Goal: Information Seeking & Learning: Learn about a topic

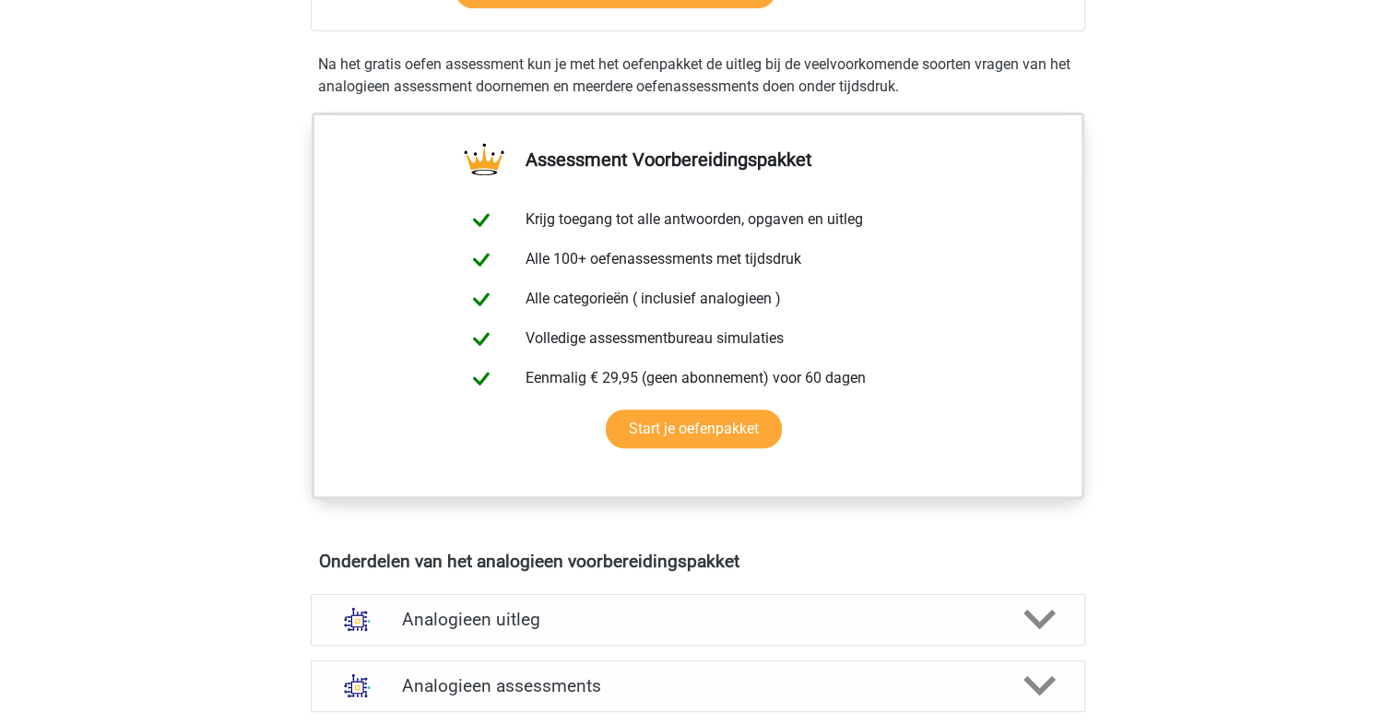
scroll to position [830, 0]
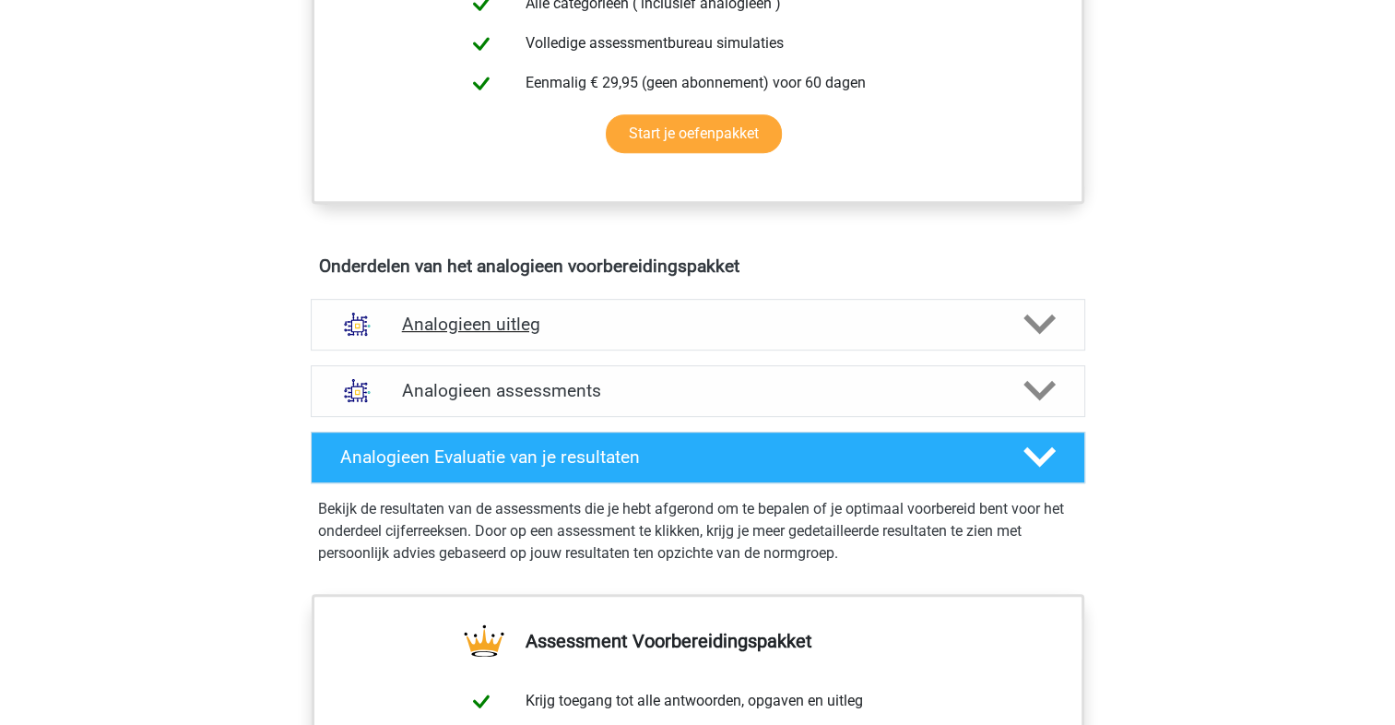
click at [642, 331] on h4 "Analogieen uitleg" at bounding box center [698, 323] width 592 height 21
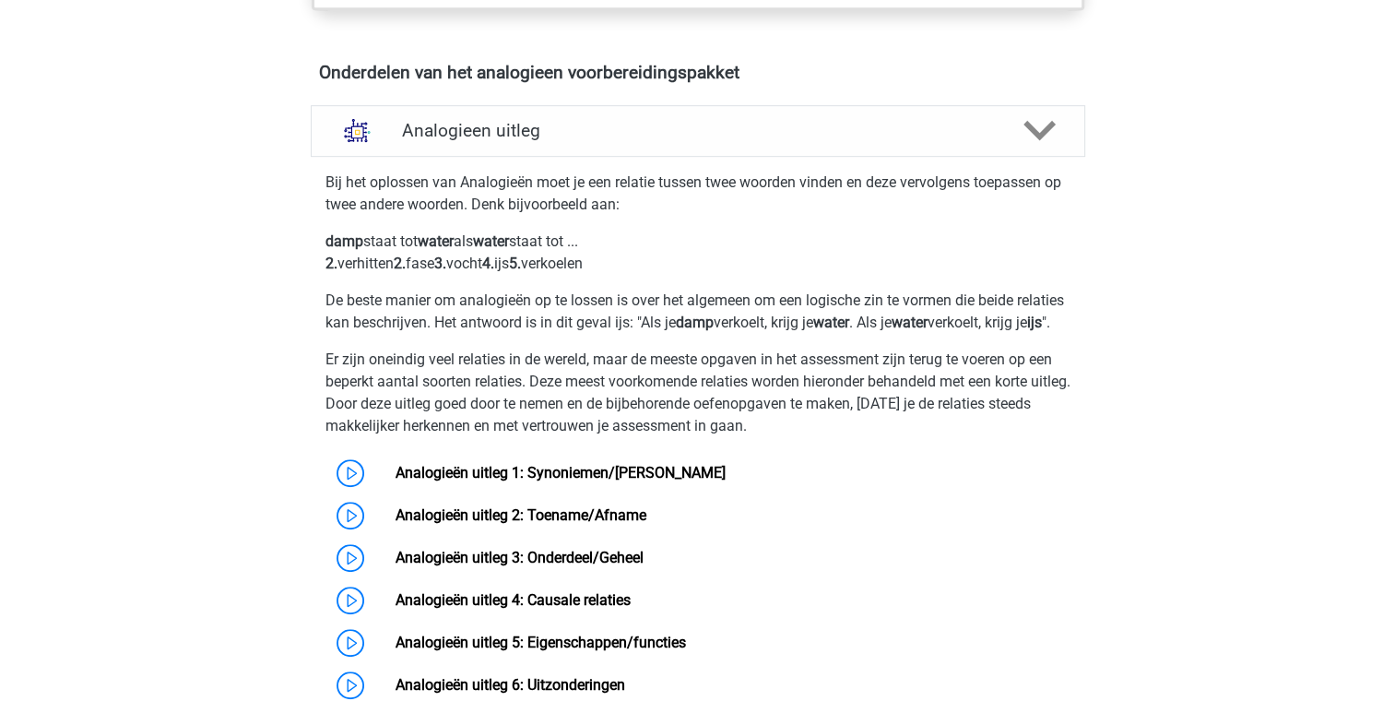
scroll to position [1106, 0]
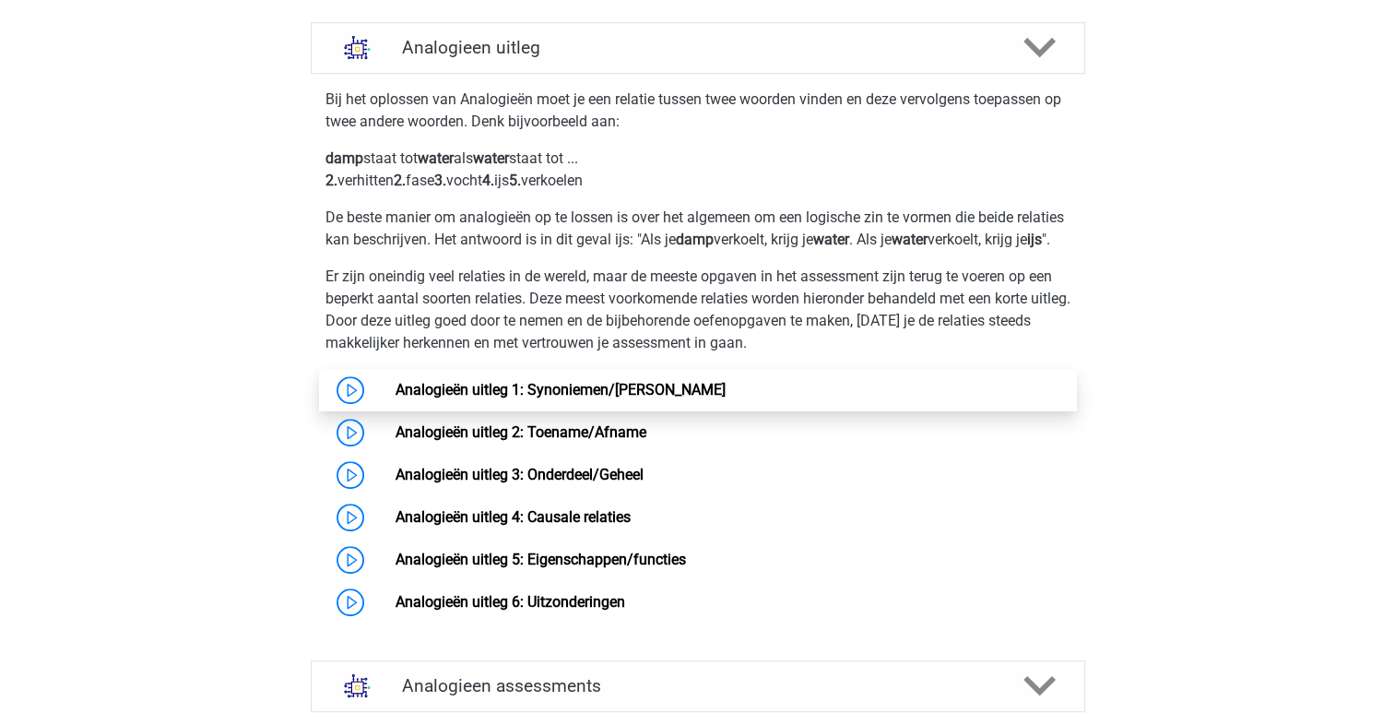
click at [627, 398] on link "Analogieën uitleg 1: Synoniemen/Antoniemen" at bounding box center [560, 390] width 330 height 18
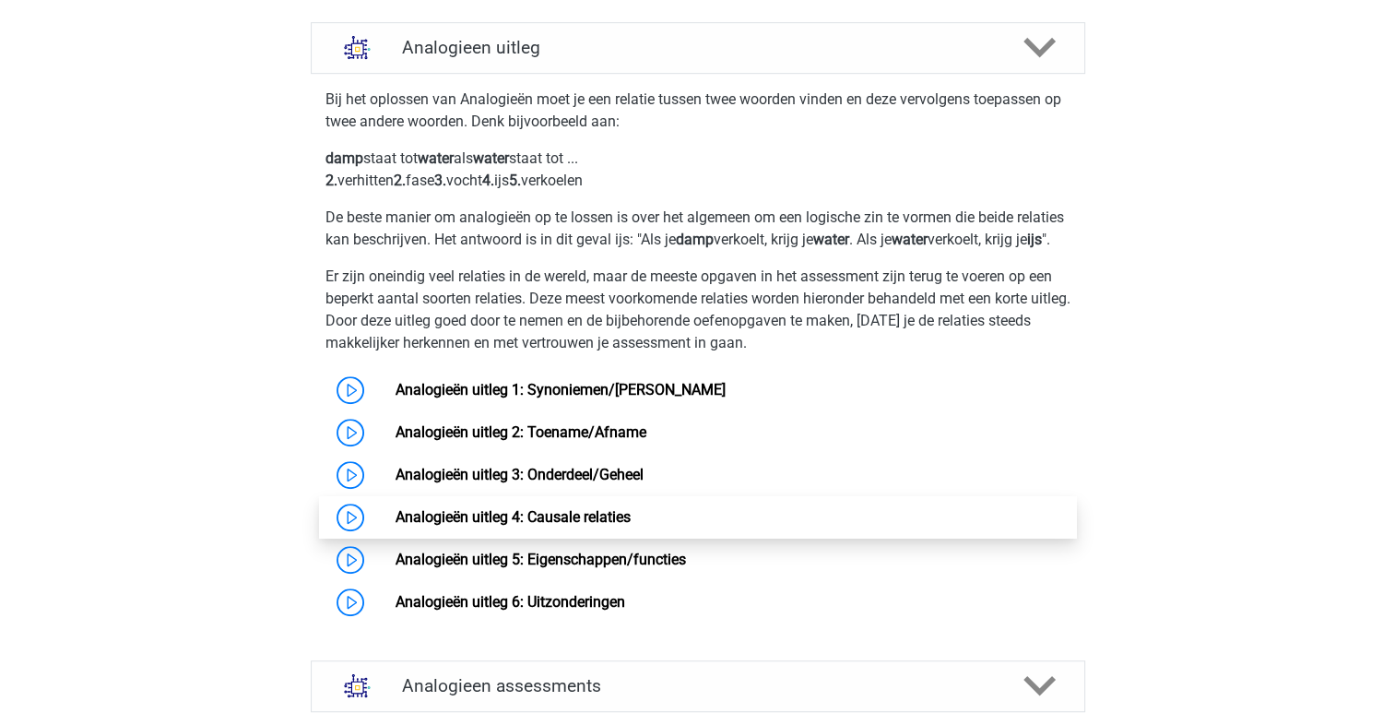
click at [617, 525] on link "Analogieën uitleg 4: Causale relaties" at bounding box center [512, 517] width 235 height 18
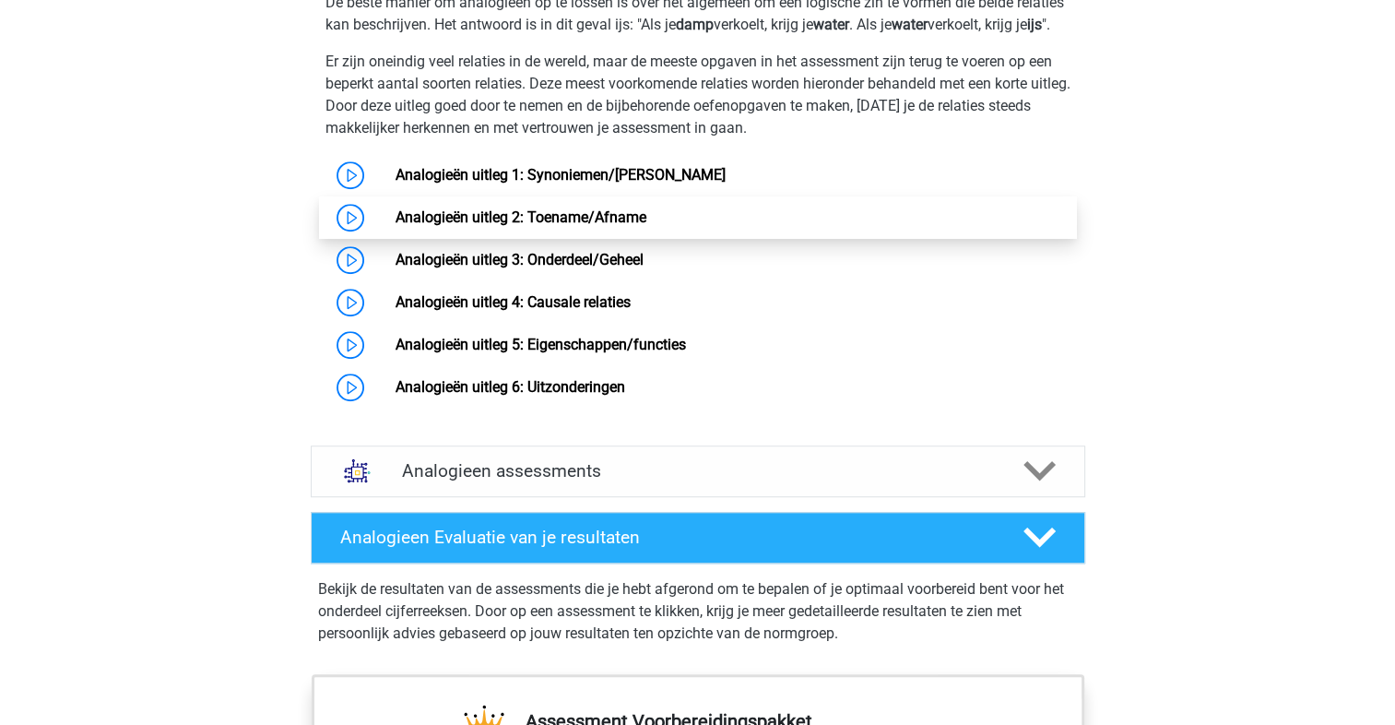
scroll to position [1291, 0]
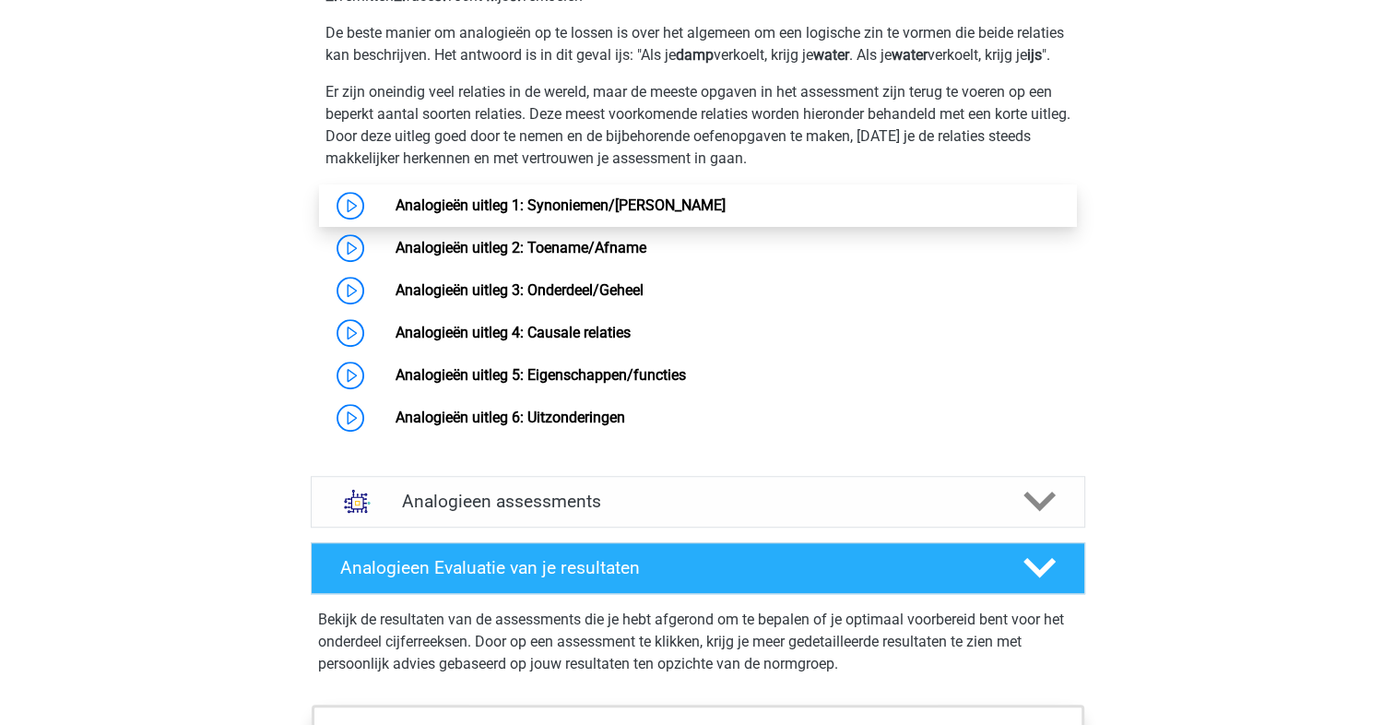
click at [631, 214] on link "Analogieën uitleg 1: Synoniemen/Antoniemen" at bounding box center [560, 205] width 330 height 18
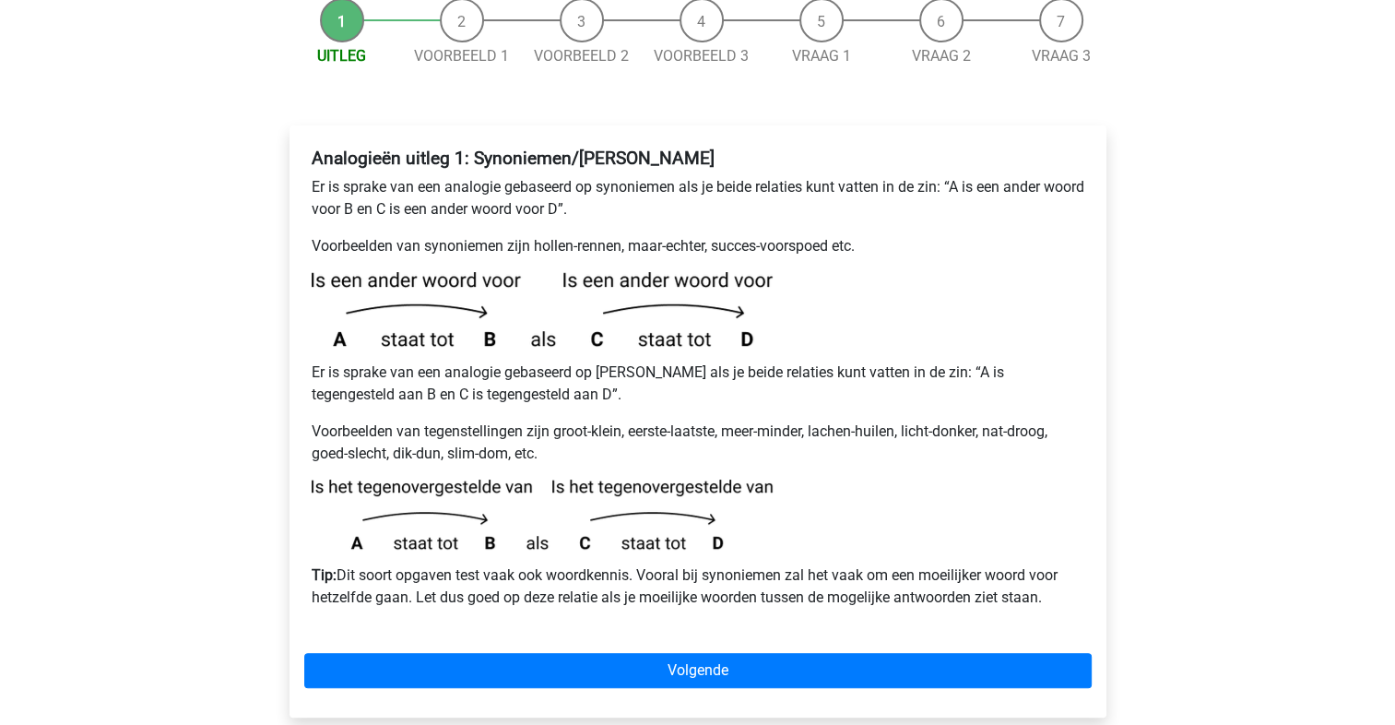
scroll to position [277, 0]
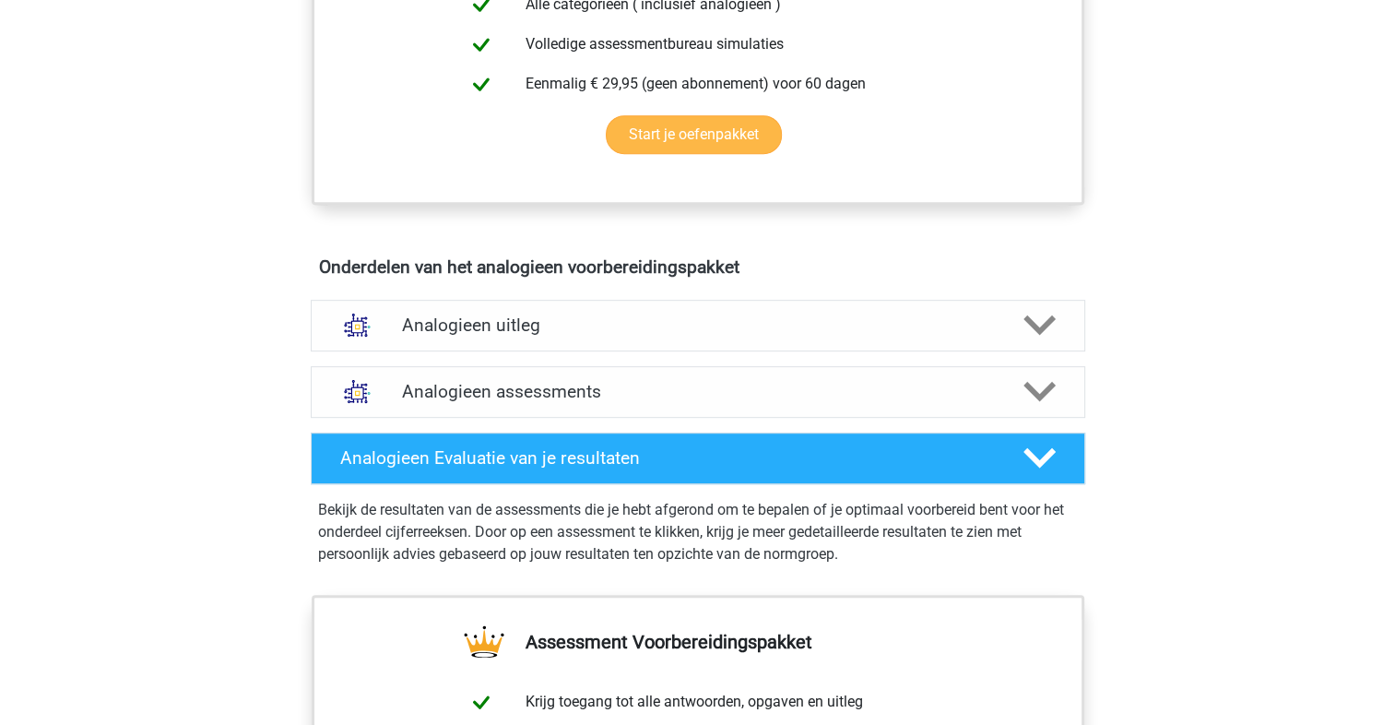
scroll to position [830, 0]
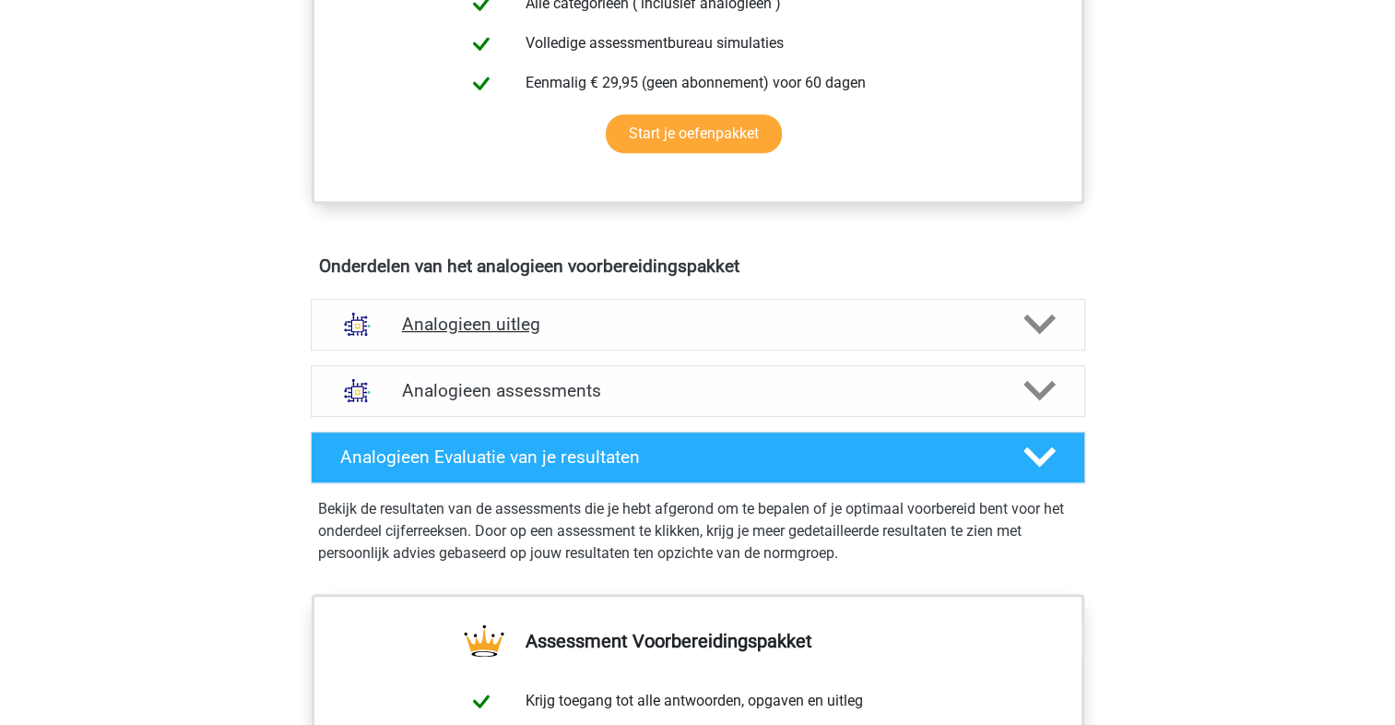
click at [715, 332] on h4 "Analogieen uitleg" at bounding box center [698, 323] width 592 height 21
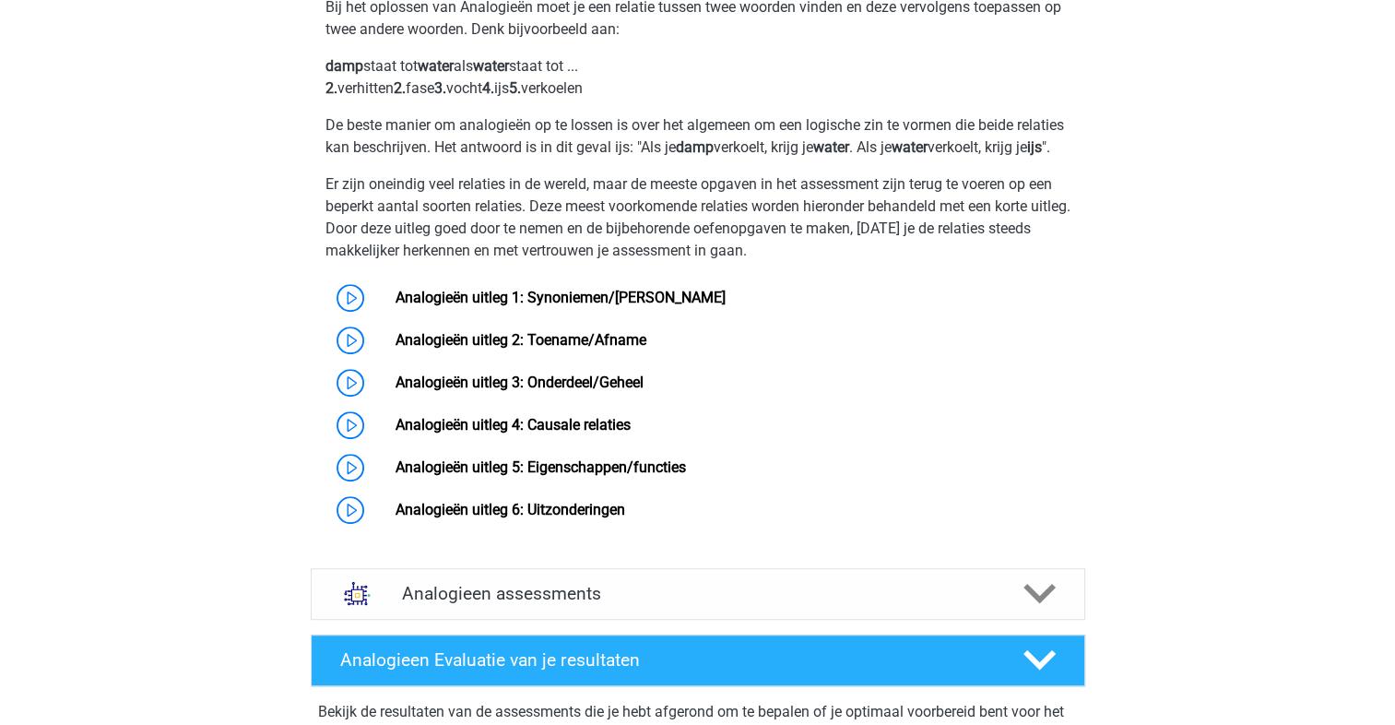
scroll to position [1192, 0]
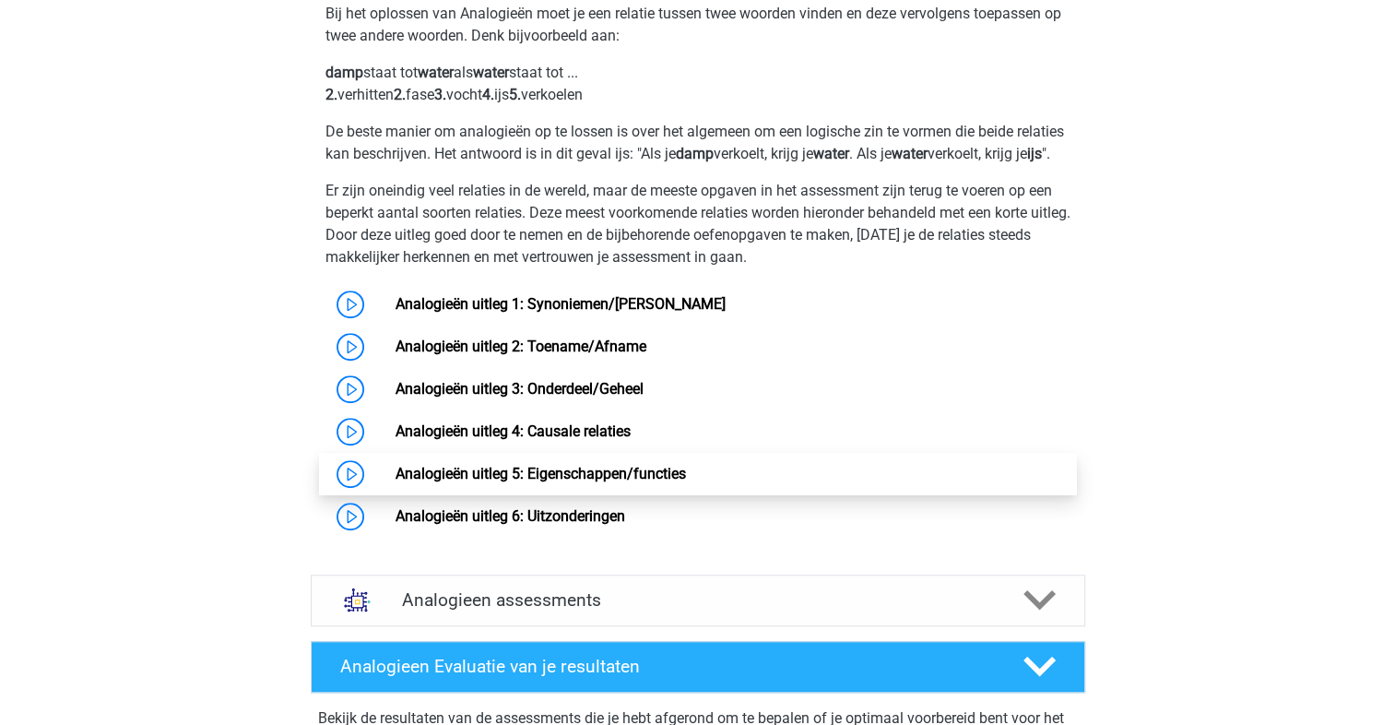
click at [678, 482] on link "Analogieën uitleg 5: Eigenschappen/functies" at bounding box center [540, 474] width 290 height 18
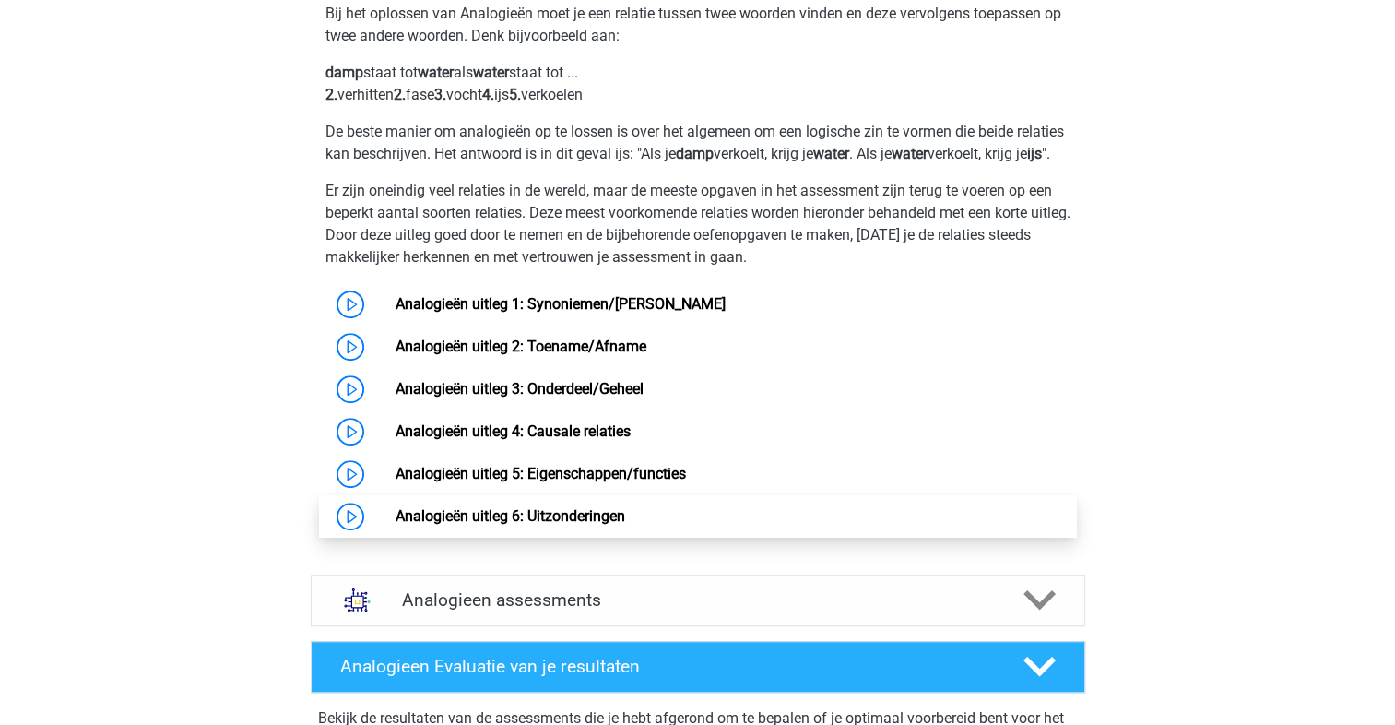
click at [549, 525] on link "Analogieën uitleg 6: Uitzonderingen" at bounding box center [510, 516] width 230 height 18
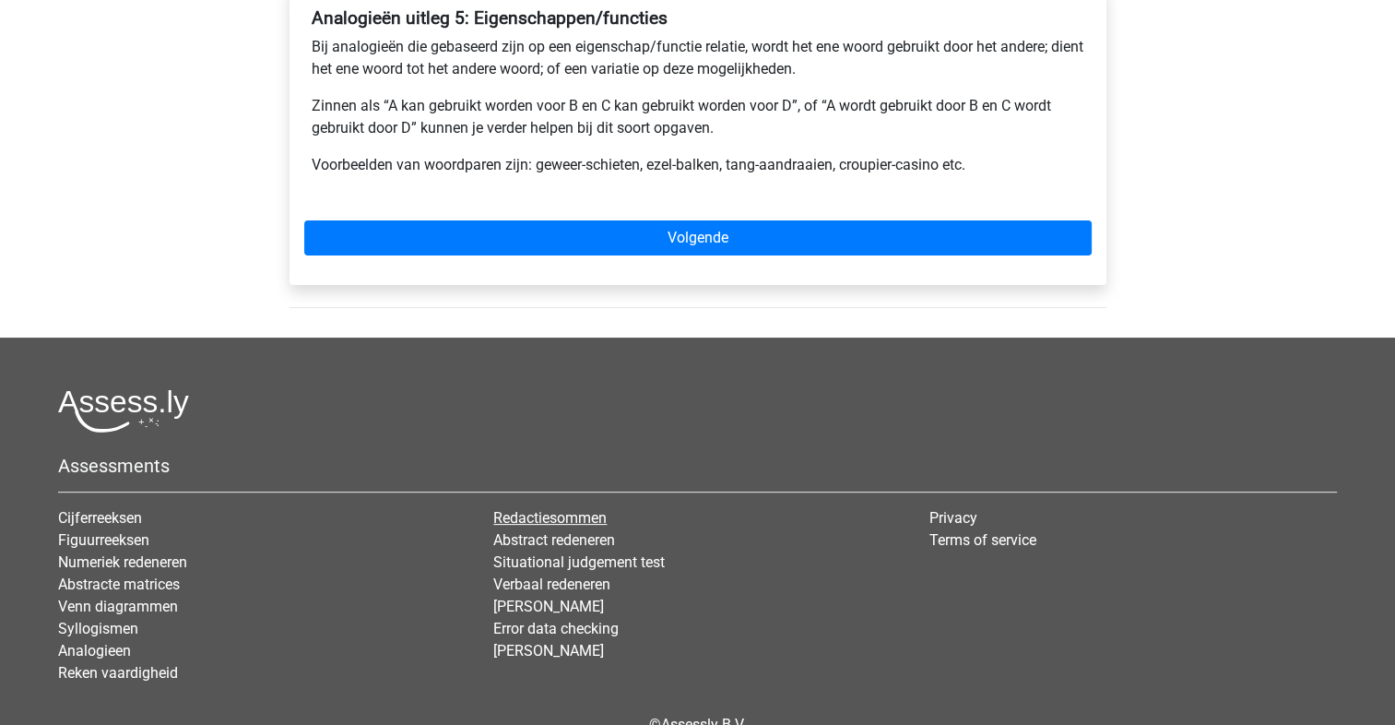
scroll to position [369, 0]
